Goal: Task Accomplishment & Management: Manage account settings

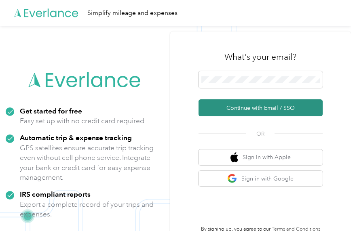
click at [254, 107] on button "Continue with Email / SSO" at bounding box center [261, 108] width 124 height 17
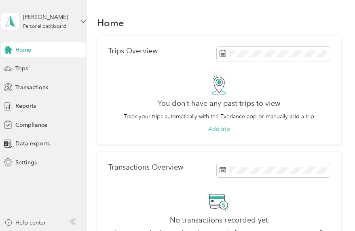
click at [83, 21] on icon at bounding box center [84, 22] width 6 height 6
click at [31, 164] on span "Settings" at bounding box center [25, 163] width 21 height 8
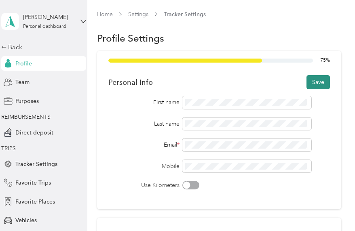
click at [317, 81] on button "Save" at bounding box center [318, 82] width 23 height 14
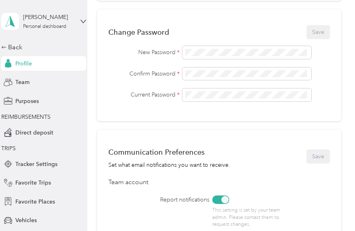
scroll to position [210, 0]
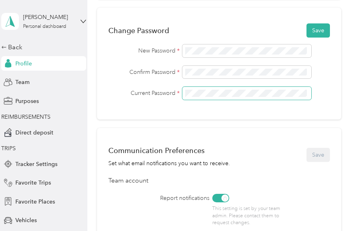
click at [301, 97] on span at bounding box center [246, 93] width 129 height 13
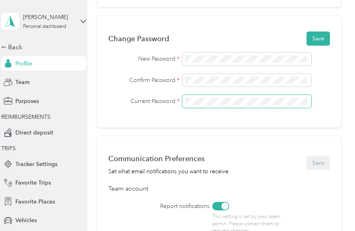
scroll to position [201, 0]
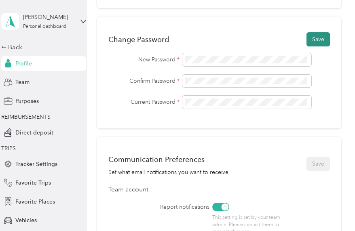
click at [314, 39] on button "Save" at bounding box center [318, 39] width 23 height 14
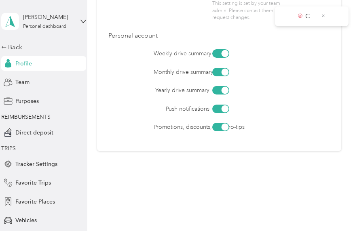
scroll to position [428, 0]
